Goal: Task Accomplishment & Management: Manage account settings

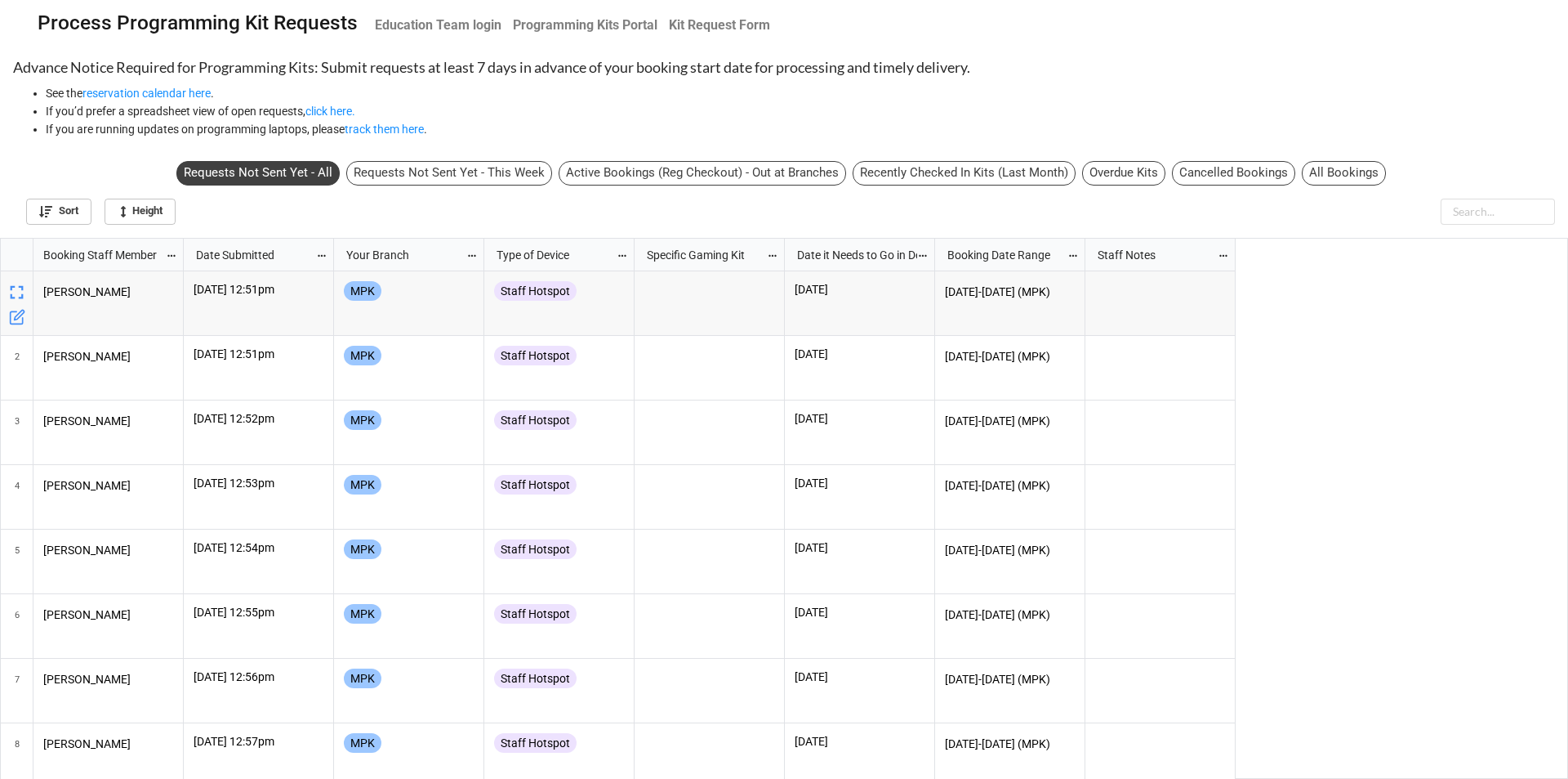
click at [616, 172] on div "Active Bookings (Reg Checkout) - Out at Branches" at bounding box center [703, 173] width 287 height 25
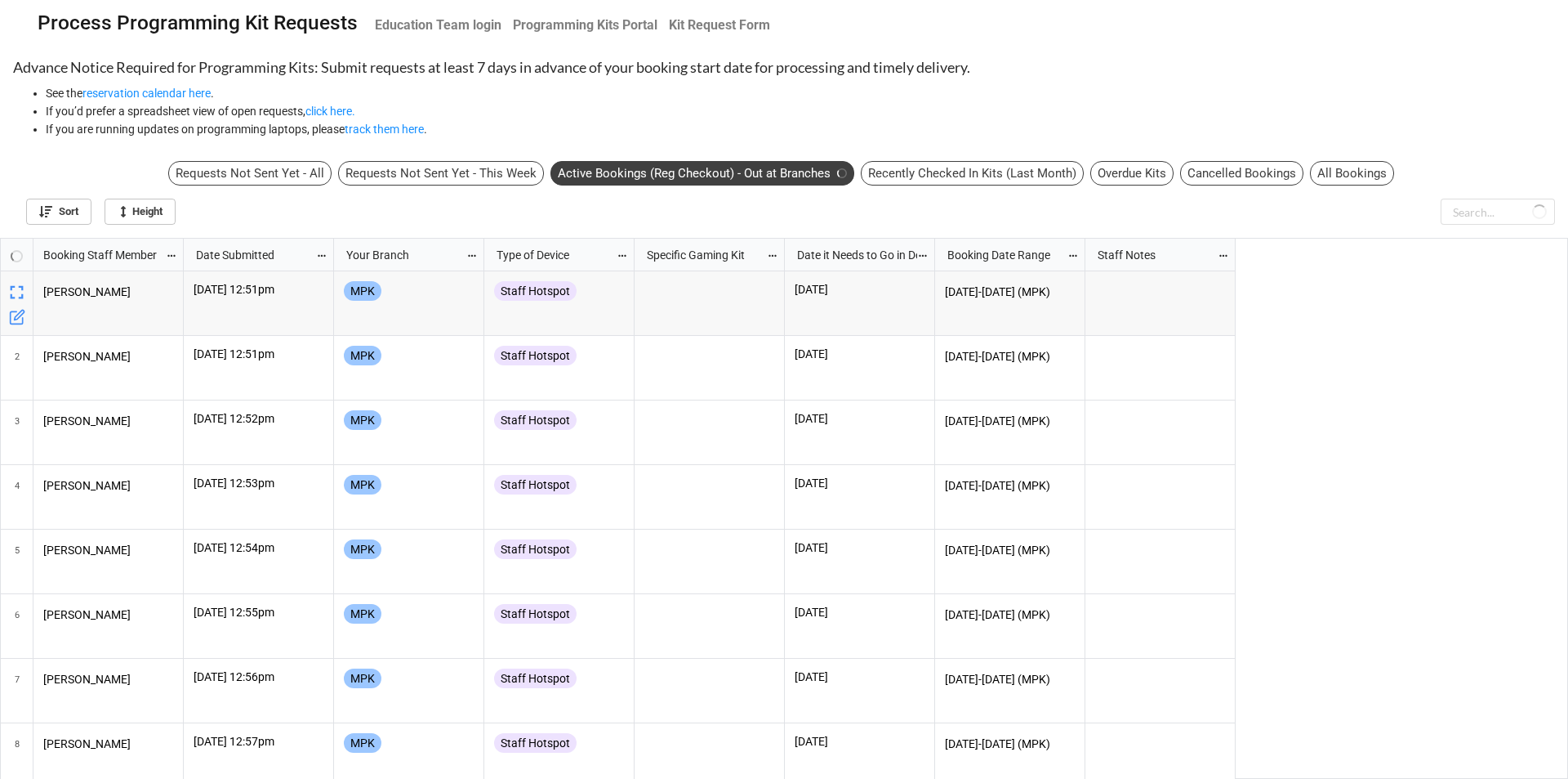
scroll to position [531, 1559]
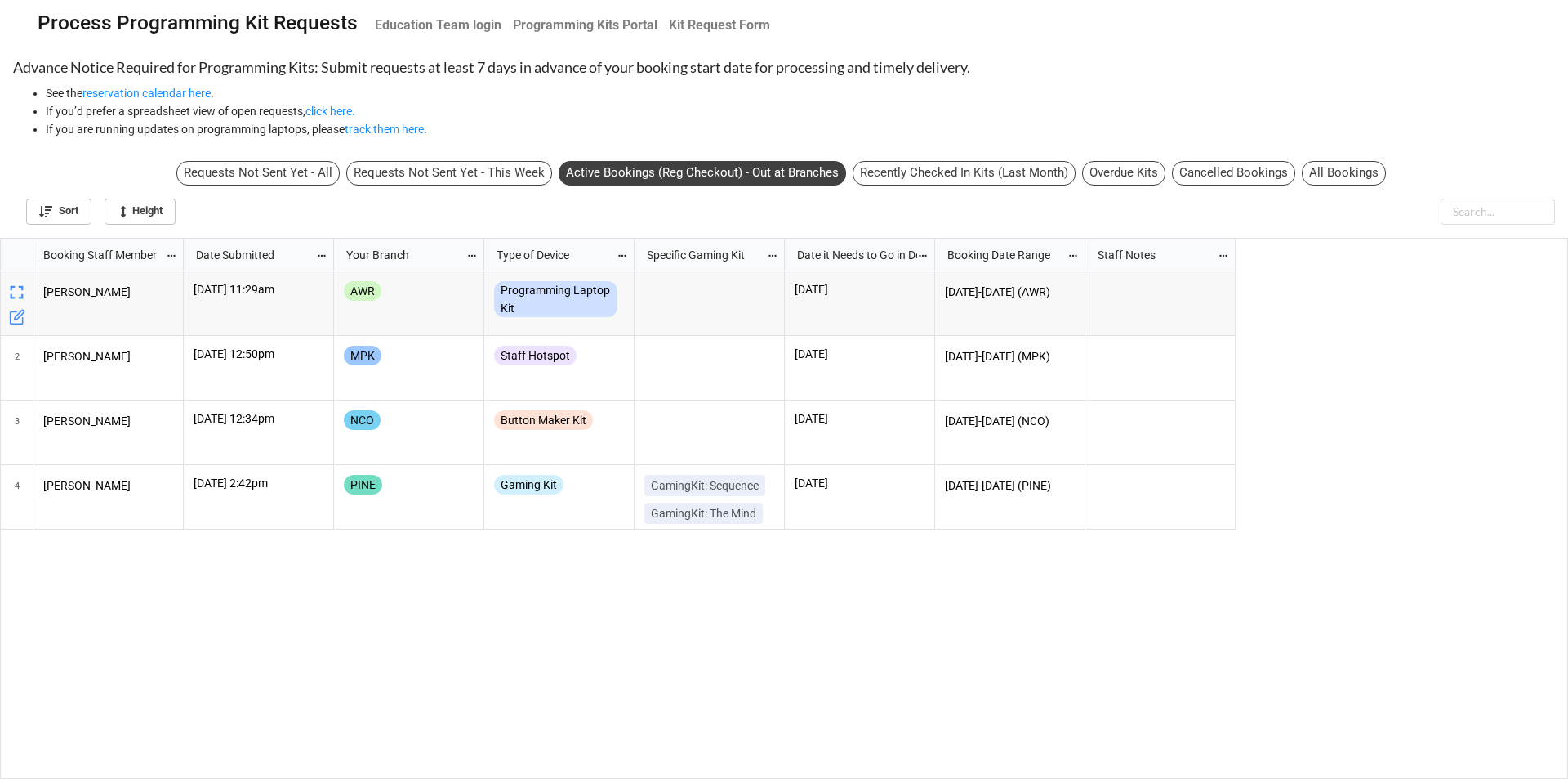
click at [1311, 178] on div "All Bookings" at bounding box center [1344, 173] width 84 height 25
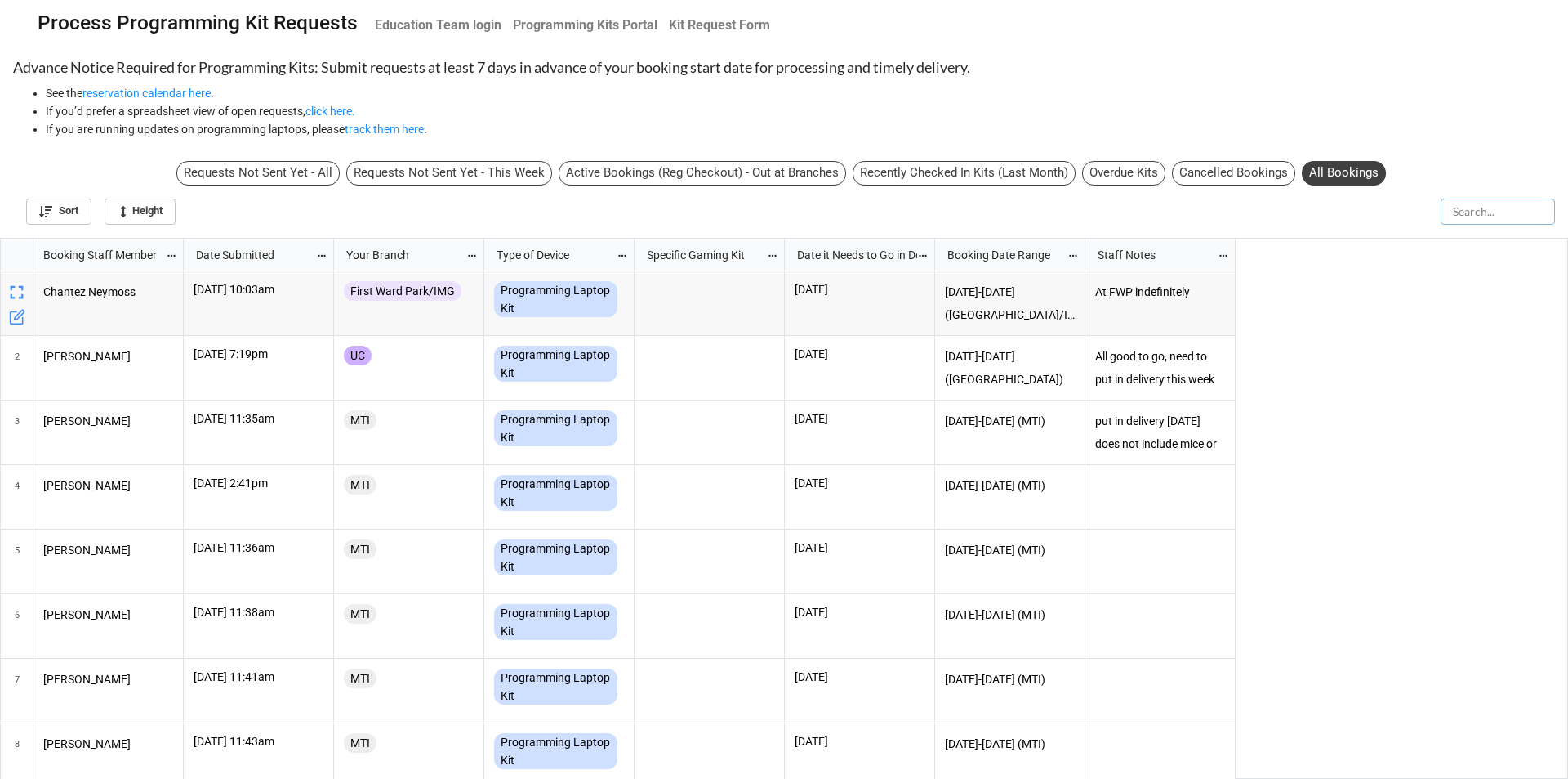
click at [1470, 216] on input "text" at bounding box center [1498, 211] width 115 height 27
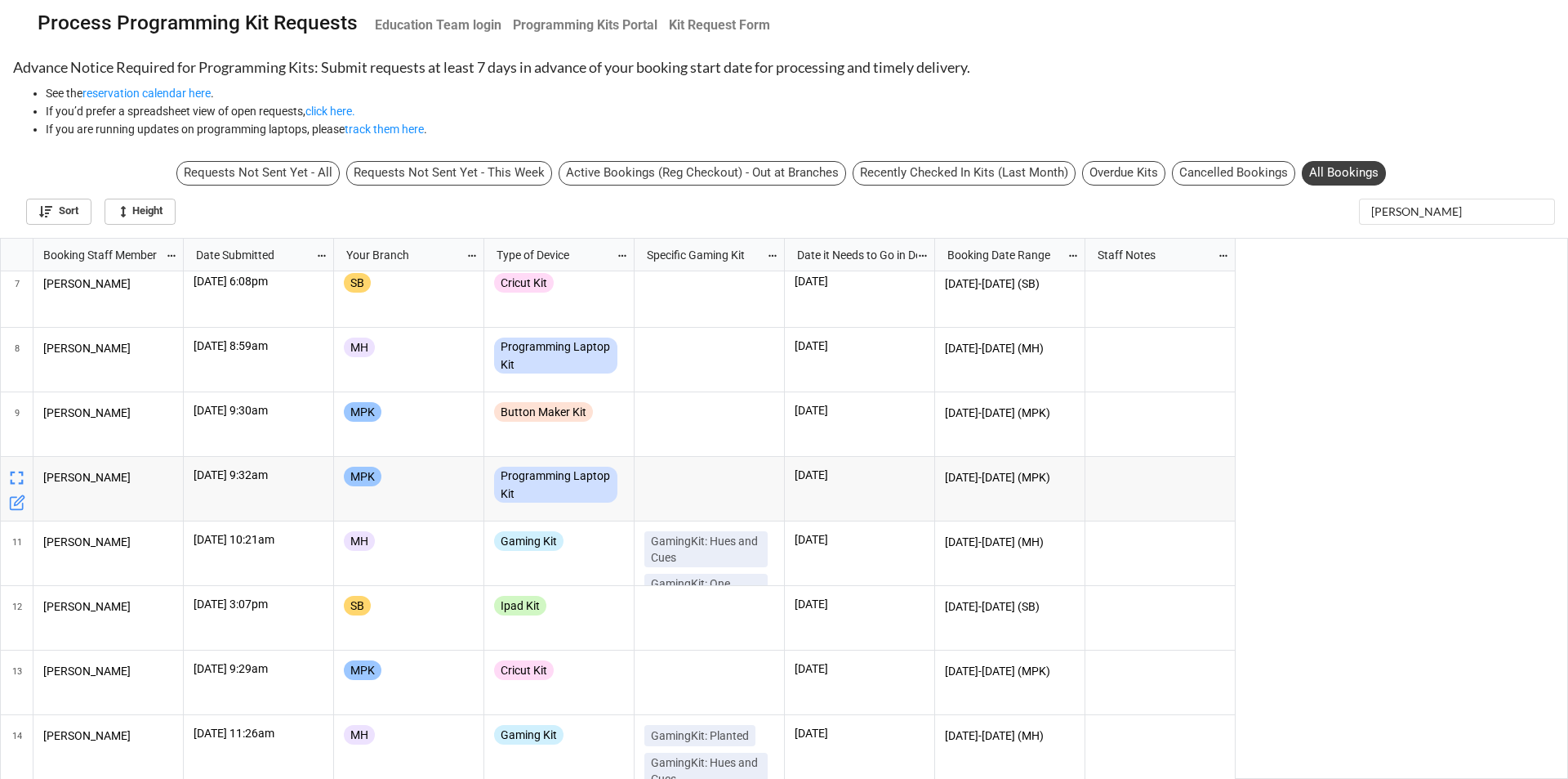
click at [327, 168] on div "Requests Not Sent Yet - All" at bounding box center [257, 173] width 163 height 25
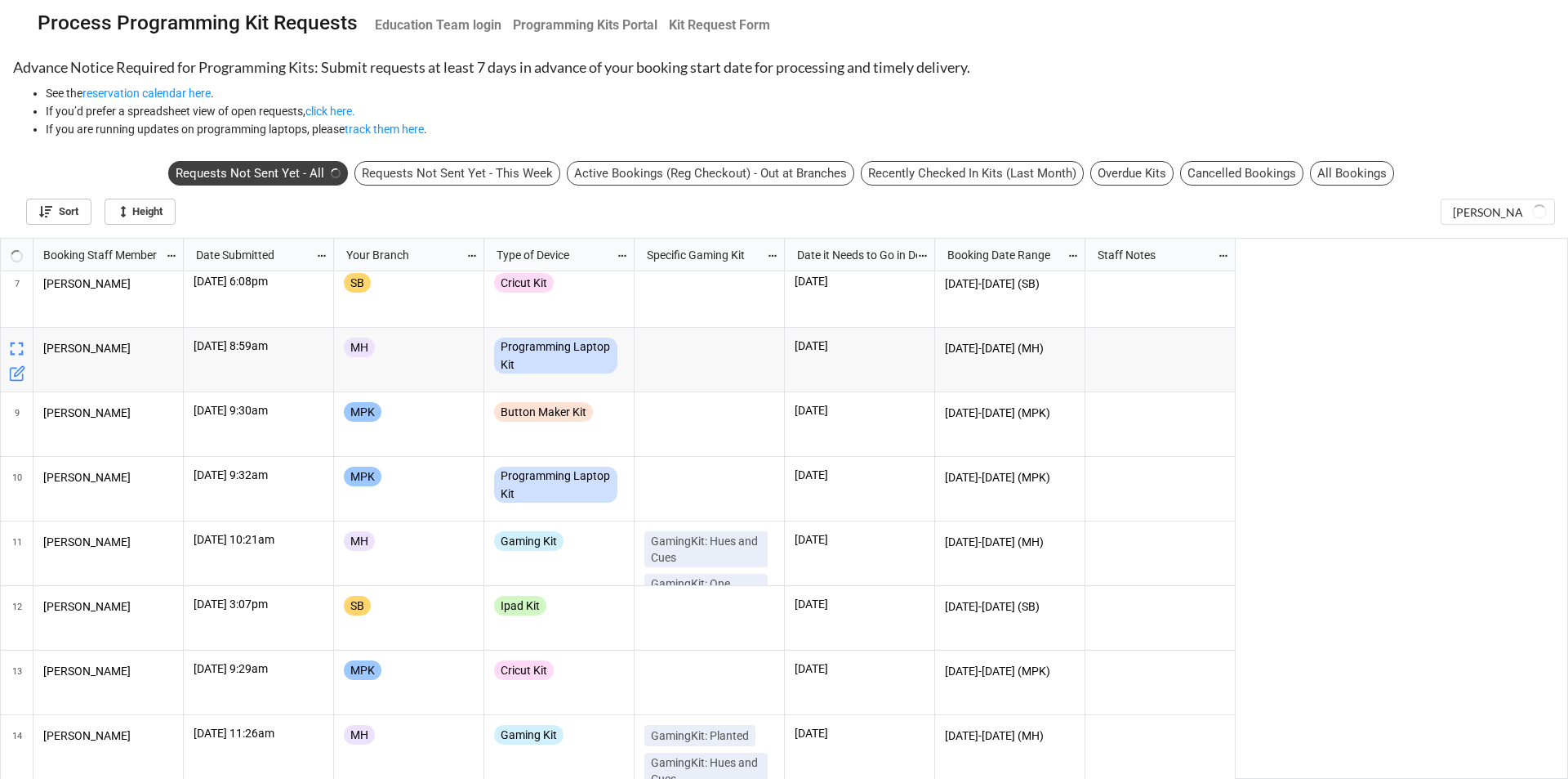
scroll to position [531, 1559]
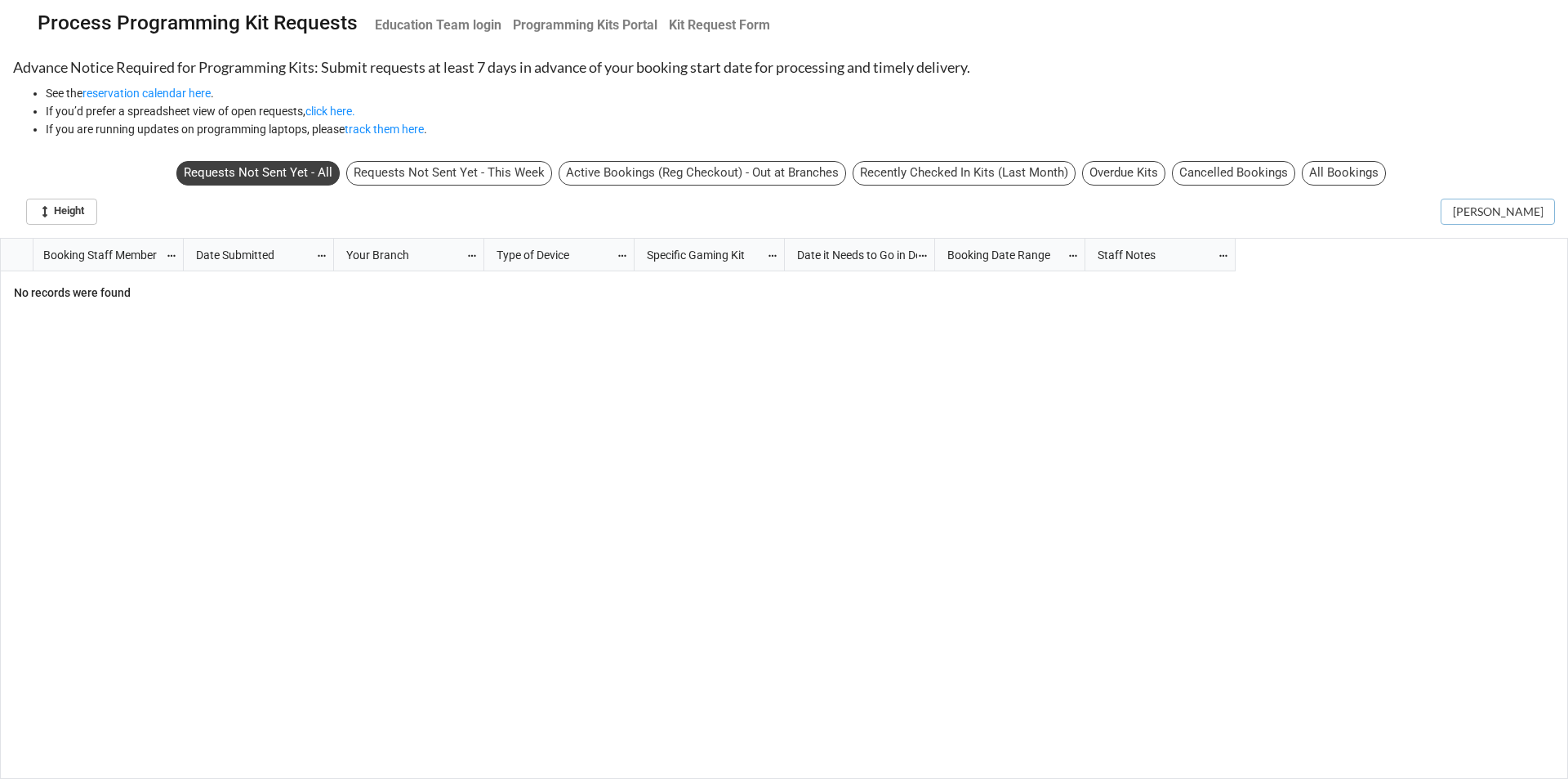
click at [1492, 211] on input "[PERSON_NAME]" at bounding box center [1498, 211] width 115 height 27
type input "l"
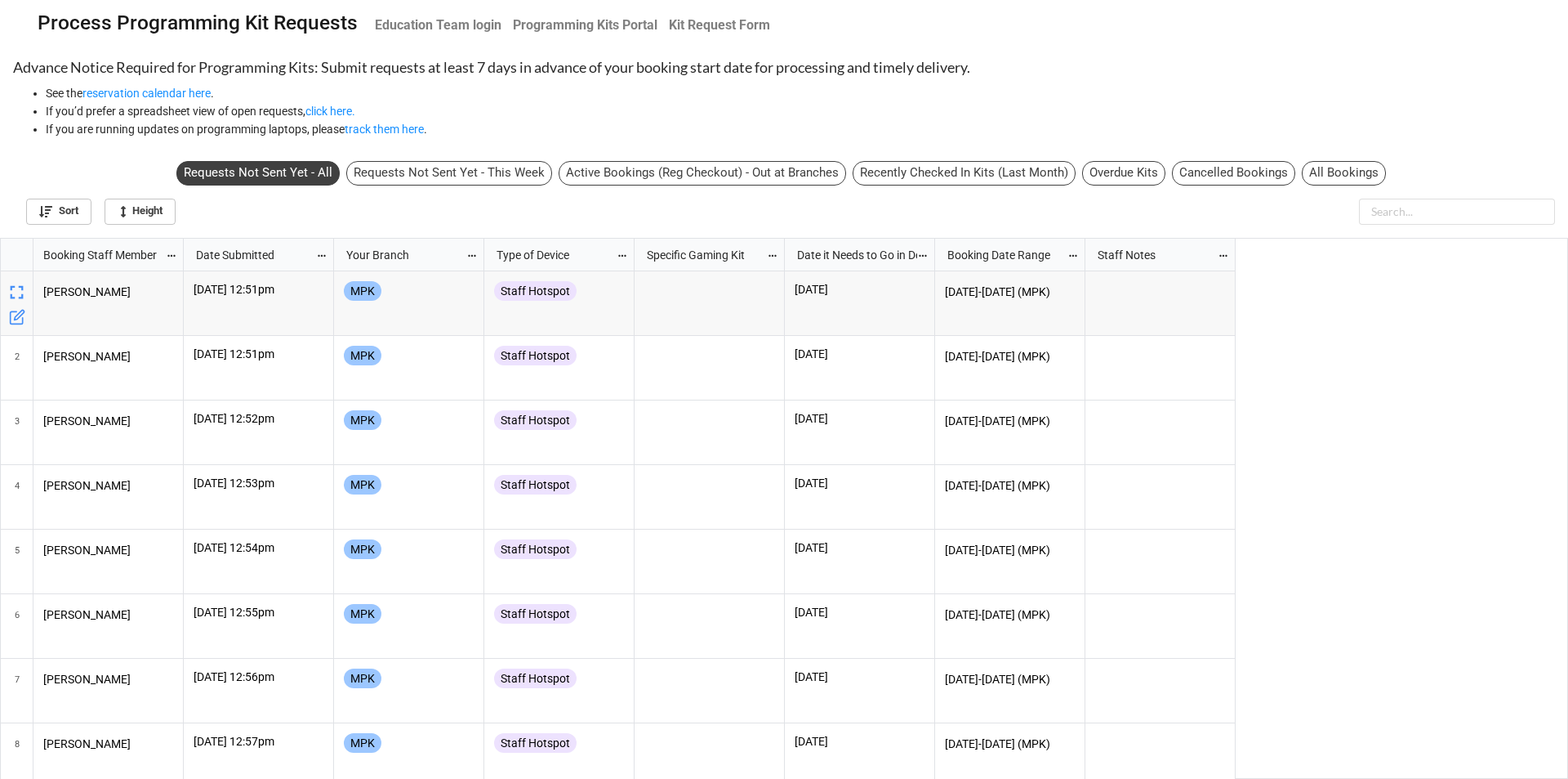
click at [20, 316] on icon "grid" at bounding box center [18, 314] width 9 height 9
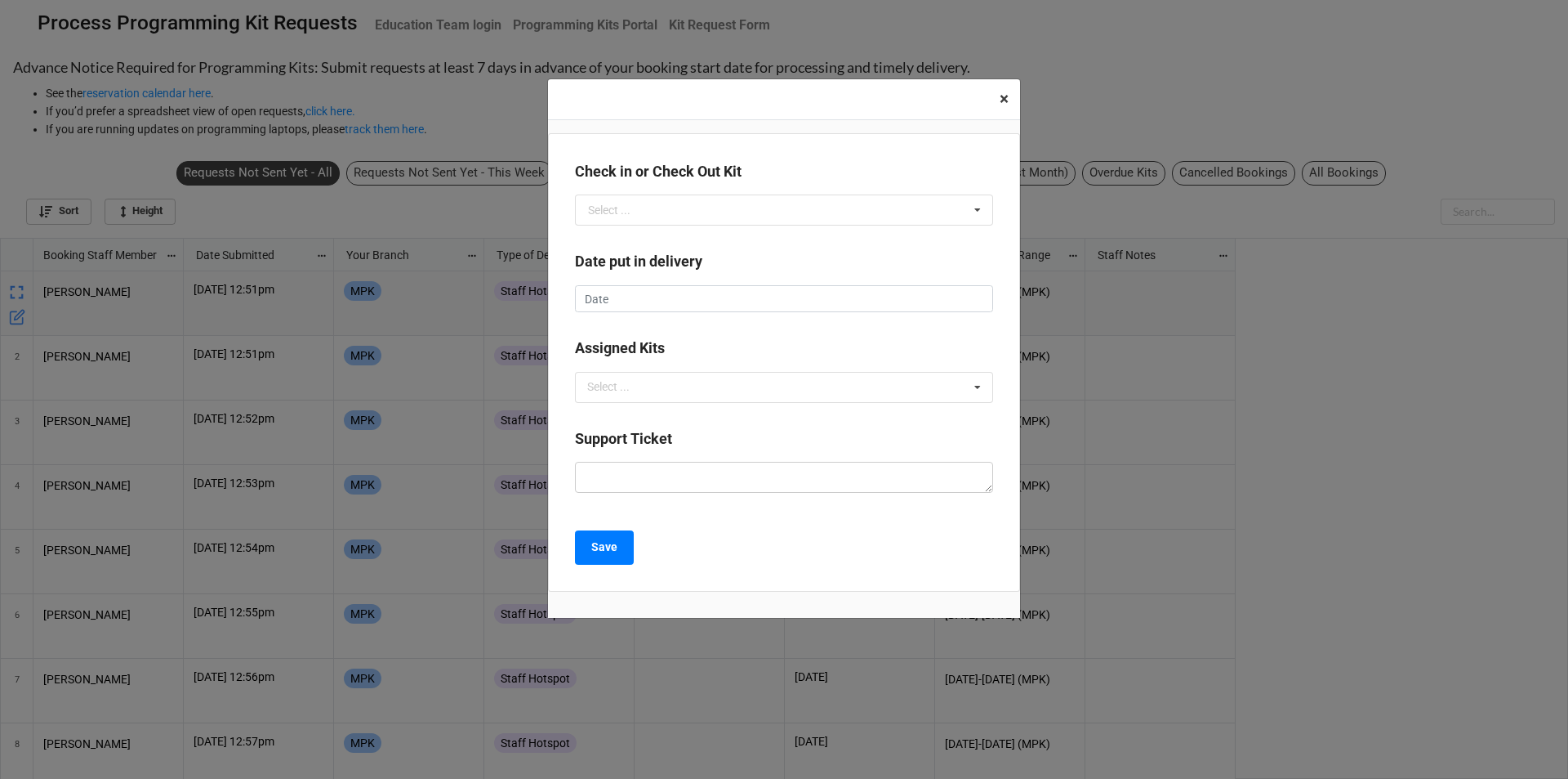
click at [1007, 94] on span "×" at bounding box center [1004, 98] width 9 height 20
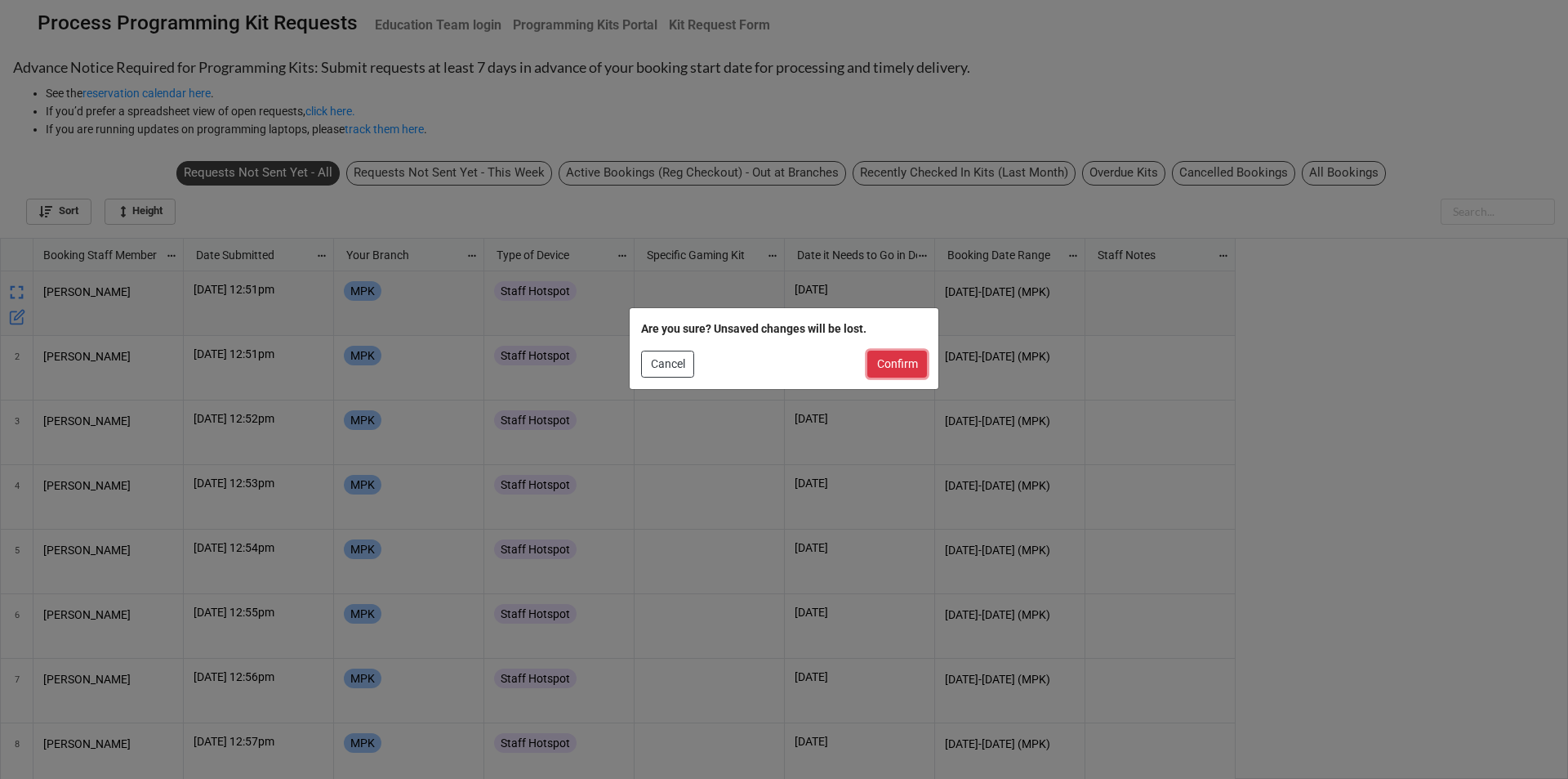
click at [907, 371] on button "Confirm" at bounding box center [898, 364] width 60 height 27
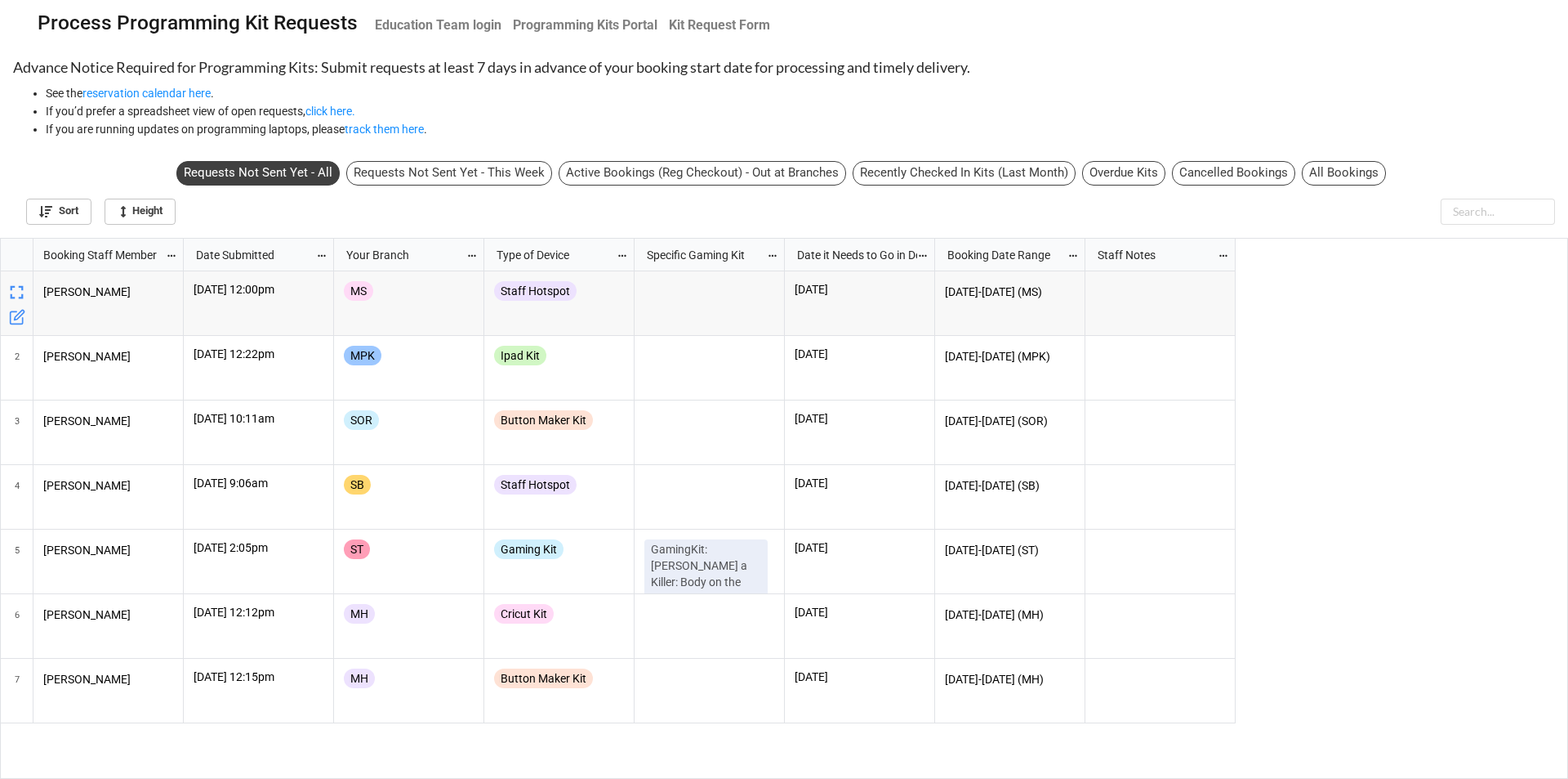
scroll to position [531, 1559]
click at [11, 358] on icon "grid" at bounding box center [17, 357] width 23 height 23
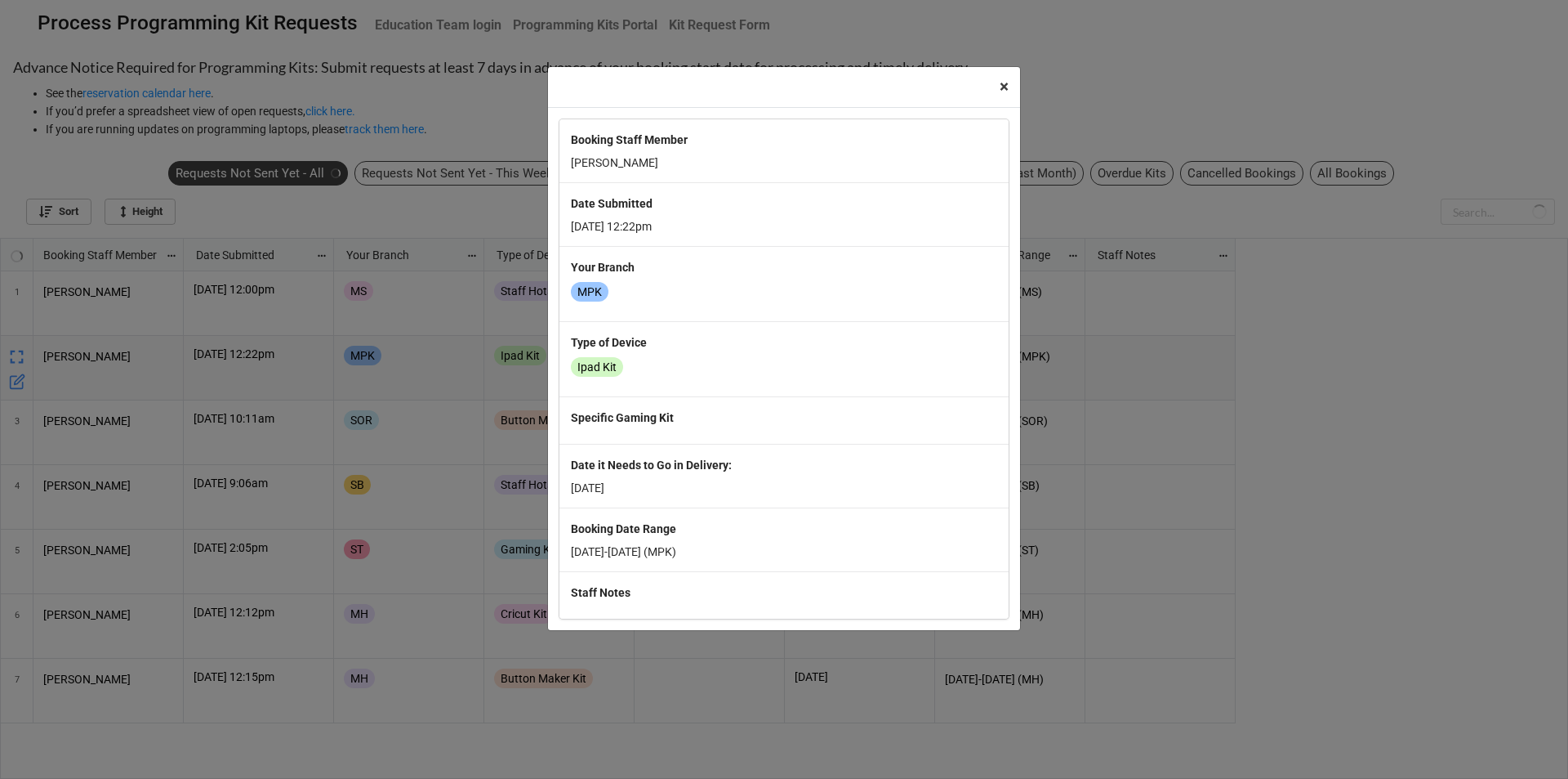
click at [1006, 92] on span "×" at bounding box center [1004, 86] width 9 height 20
